Goal: Task Accomplishment & Management: Manage account settings

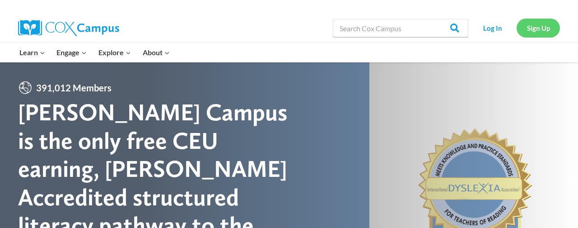
click at [538, 23] on link "Sign Up" at bounding box center [538, 28] width 43 height 19
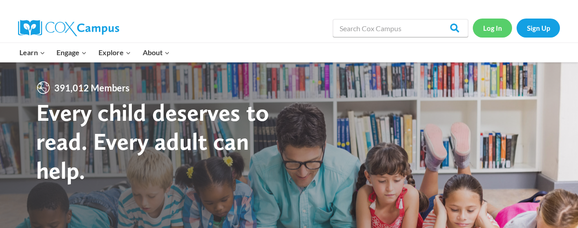
click at [495, 30] on link "Log In" at bounding box center [492, 28] width 39 height 19
